Goal: Information Seeking & Learning: Learn about a topic

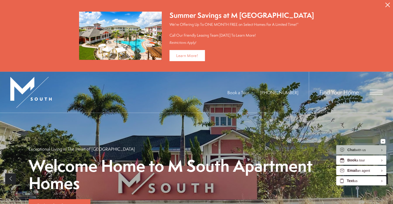
click at [388, 4] on icon "Close Alert" at bounding box center [387, 5] width 5 height 5
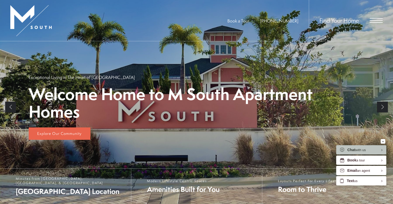
click at [374, 21] on span "Open Menu" at bounding box center [376, 20] width 13 height 5
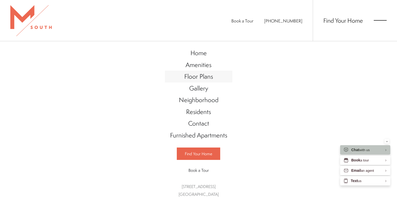
click at [204, 80] on span "Floor Plans" at bounding box center [198, 76] width 29 height 9
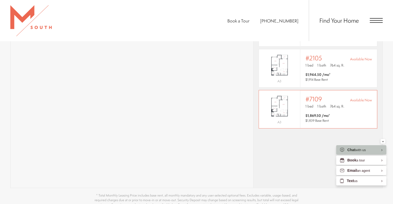
scroll to position [414, 0]
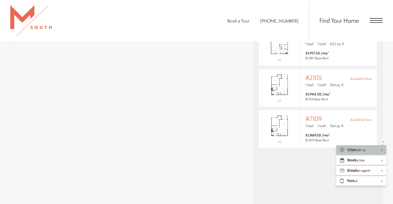
click at [387, 93] on section "Map Floor Plans 4 Bedrooms 1 Bedroom 2 Bedroom Clear" at bounding box center [196, 96] width 393 height 318
click at [312, 159] on div "* Total monthly leasing prices include base rent, all mandatory monthly fees an…" at bounding box center [318, 103] width 129 height 209
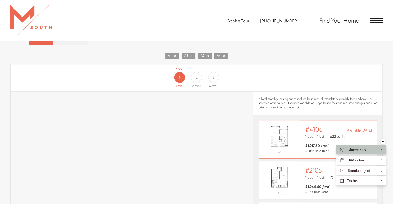
scroll to position [310, 0]
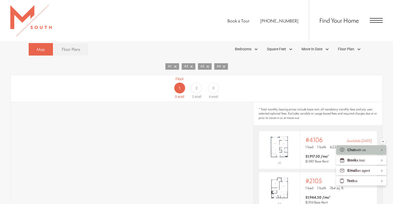
click at [196, 84] on div "2" at bounding box center [196, 88] width 11 height 11
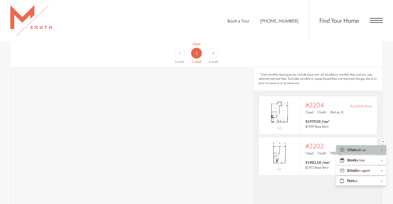
scroll to position [336, 0]
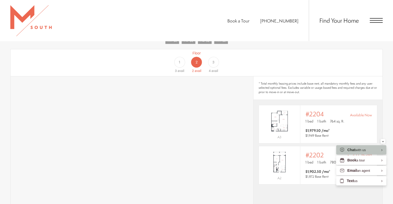
click at [178, 58] on div "1" at bounding box center [179, 62] width 11 height 11
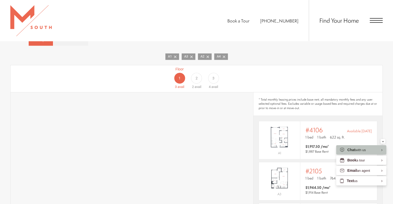
scroll to position [310, 0]
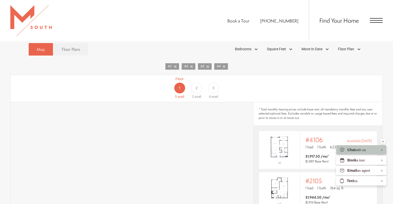
click at [213, 86] on span "3" at bounding box center [213, 88] width 2 height 5
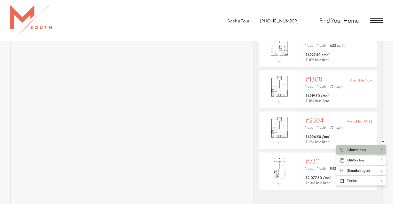
scroll to position [336, 0]
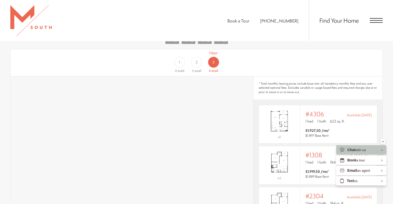
click at [195, 57] on div "2" at bounding box center [196, 62] width 11 height 11
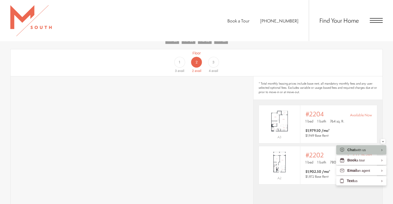
click at [383, 61] on section "Map Floor Plans 4 Bedrooms 1 Bedroom 2 Bedroom Clear" at bounding box center [196, 174] width 393 height 318
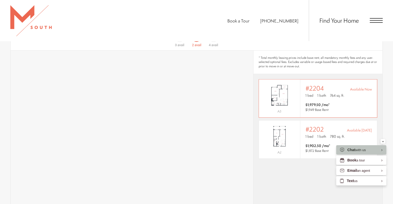
click at [368, 91] on div "Outside price filter range #2204 Available Now 1 bed 1 bath 764 sq. ft. $1,979.…" at bounding box center [338, 99] width 77 height 38
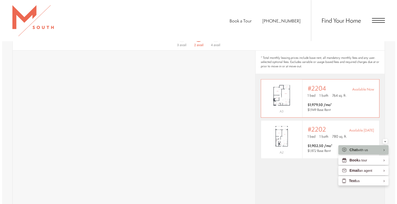
scroll to position [0, 0]
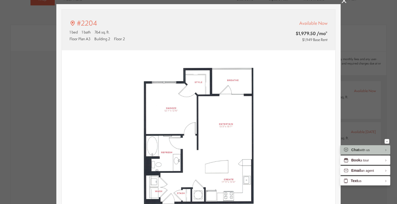
type input "**********"
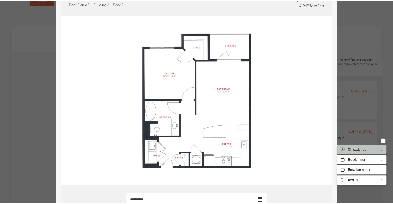
scroll to position [362, 0]
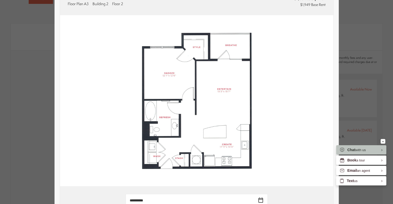
click at [393, 0] on html "Skip to main content × Pet Policy We welcome all your furry friends at [GEOGRAP…" at bounding box center [196, 0] width 393 height 0
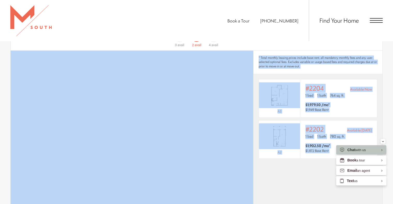
click at [392, 59] on section "Map Floor Plans 4 Bedrooms 1 Bedroom 2 Bedroom Clear" at bounding box center [196, 148] width 393 height 318
click at [358, 57] on span "* Total monthly leasing prices include base rent, all mandatory monthly fees an…" at bounding box center [318, 62] width 119 height 13
click at [357, 56] on span "* Total monthly leasing prices include base rent, all mandatory monthly fees an…" at bounding box center [318, 62] width 119 height 13
click at [384, 60] on section "Map Floor Plans 4 Bedrooms 1 Bedroom 2 Bedroom Clear" at bounding box center [196, 148] width 393 height 318
click at [384, 62] on section "Map Floor Plans 4 Bedrooms 1 Bedroom 2 Bedroom Clear" at bounding box center [196, 148] width 393 height 318
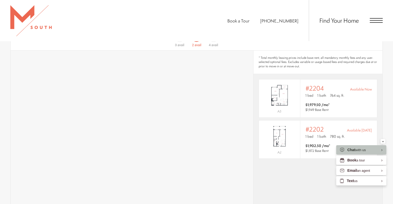
drag, startPoint x: 165, startPoint y: 17, endPoint x: 92, endPoint y: 1, distance: 74.5
click at [163, 17] on div "Book a Tour 813-570-8014 Find Your Home" at bounding box center [196, 20] width 393 height 41
